Goal: Information Seeking & Learning: Learn about a topic

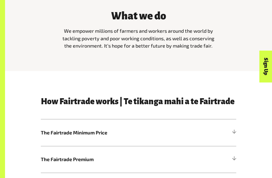
scroll to position [137, 0]
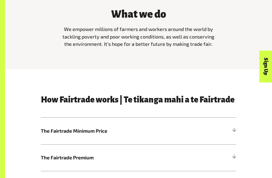
click at [52, 97] on h3 "How Fairtrade works | Te tikanga mahi a te Fairtrade" at bounding box center [139, 100] width 196 height 9
click at [47, 128] on span "The Fairtrade Minimum Price" at bounding box center [114, 131] width 147 height 7
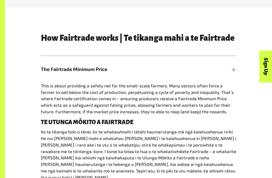
scroll to position [200, 0]
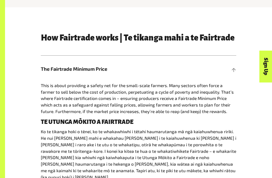
click at [50, 69] on span "The Fairtrade Minimum Price" at bounding box center [114, 69] width 147 height 7
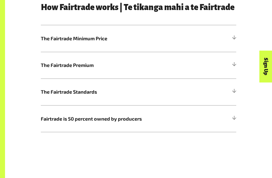
scroll to position [232, 0]
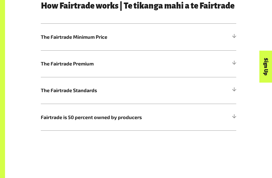
click at [48, 63] on span "The Fairtrade Premium" at bounding box center [114, 63] width 147 height 7
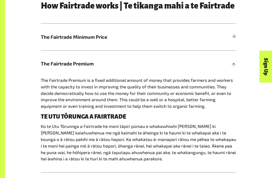
click at [56, 65] on span "The Fairtrade Premium" at bounding box center [114, 63] width 147 height 7
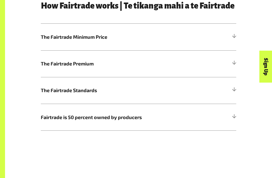
click at [51, 121] on h5 "Fairtrade is 50 percent owned by producers" at bounding box center [139, 117] width 196 height 27
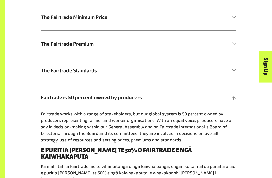
scroll to position [252, 0]
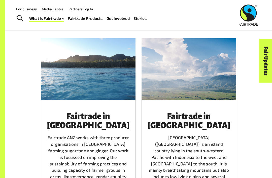
scroll to position [737, 0]
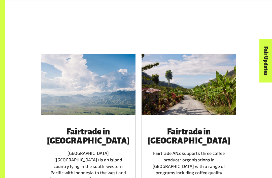
scroll to position [424, 0]
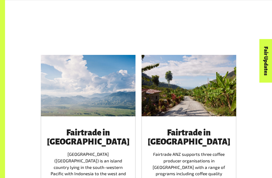
click at [61, 129] on h3 "Fairtrade in [GEOGRAPHIC_DATA]" at bounding box center [88, 138] width 83 height 18
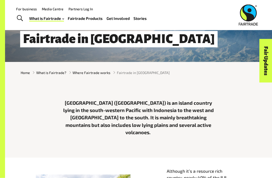
scroll to position [47, 0]
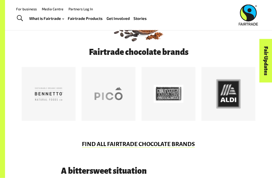
scroll to position [208, 0]
click at [44, 139] on div "FIND ALL FAIRTRADE CHOCOLATE BRANDS" at bounding box center [138, 146] width 267 height 42
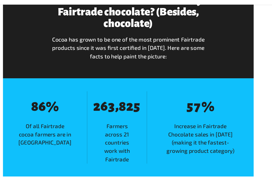
scroll to position [532, 0]
